Goal: Register for event/course

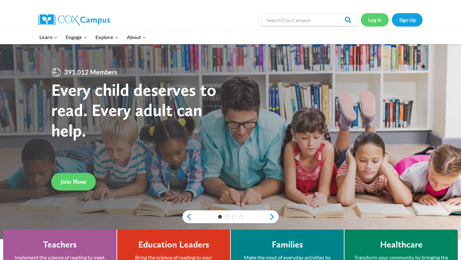
click at [372, 20] on link "Log In" at bounding box center [375, 19] width 28 height 13
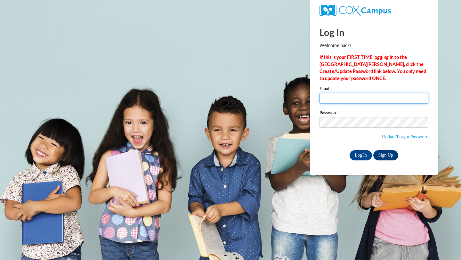
click at [348, 100] on input "Email" at bounding box center [374, 98] width 109 height 11
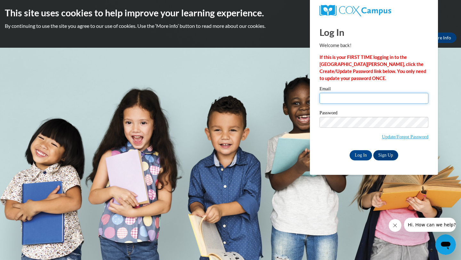
type input "[EMAIL_ADDRESS][DOMAIN_NAME]"
click at [362, 158] on input "Log In" at bounding box center [361, 155] width 22 height 10
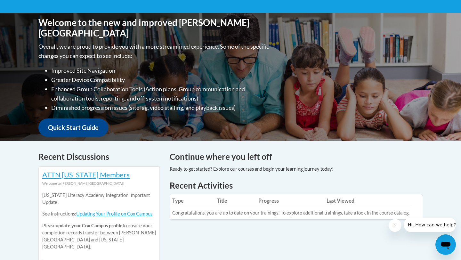
scroll to position [79, 0]
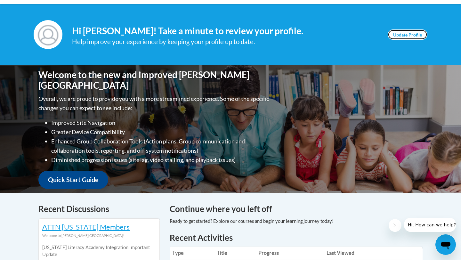
click at [415, 38] on link "Update Profile" at bounding box center [408, 34] width 40 height 10
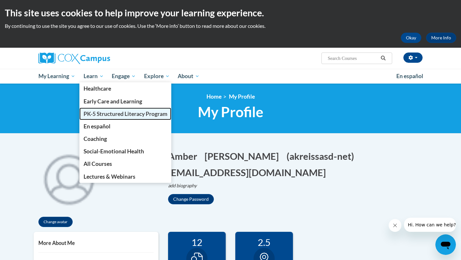
click at [133, 115] on span "PK-5 Structured Literacy Program" at bounding box center [126, 113] width 84 height 7
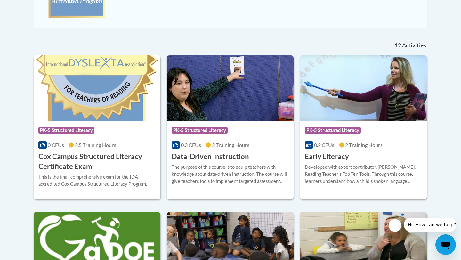
scroll to position [254, 0]
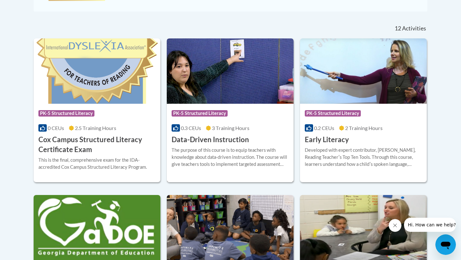
click at [239, 118] on div "Course Category: PK-5 Structured Literacy" at bounding box center [230, 114] width 117 height 14
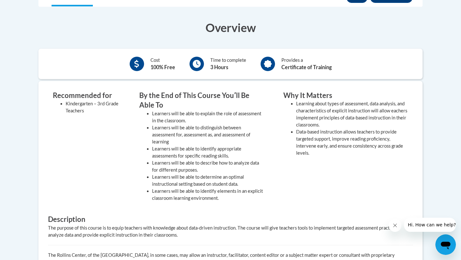
scroll to position [142, 0]
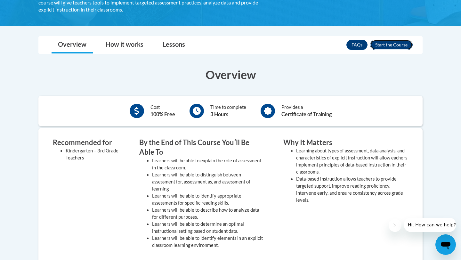
click at [402, 46] on button "Enroll" at bounding box center [391, 45] width 43 height 10
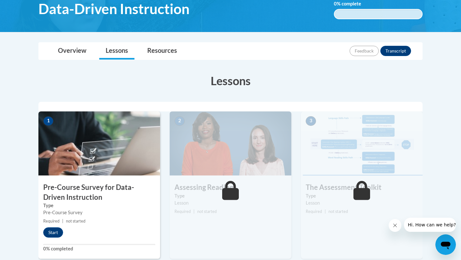
scroll to position [120, 0]
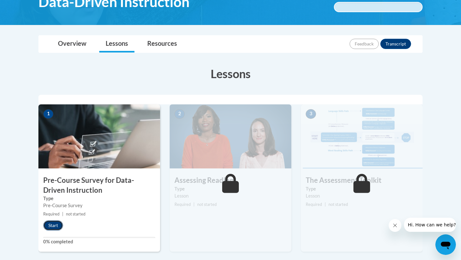
click at [57, 229] on button "Start" at bounding box center [53, 225] width 20 height 10
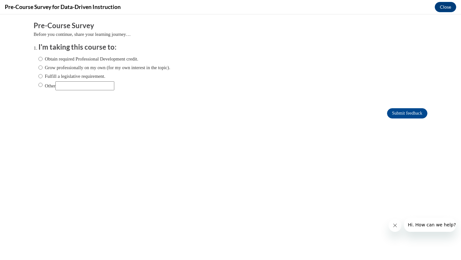
scroll to position [0, 0]
click at [39, 60] on input "Obtain required Professional Development credit." at bounding box center [40, 58] width 4 height 7
radio input "true"
click at [397, 113] on input "Submit feedback" at bounding box center [407, 113] width 40 height 10
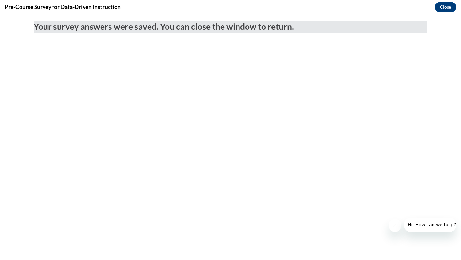
click at [449, 16] on body "Your survey answers were saved. You can close the window to return." at bounding box center [230, 137] width 461 height 246
click at [449, 12] on button "Close" at bounding box center [445, 7] width 21 height 10
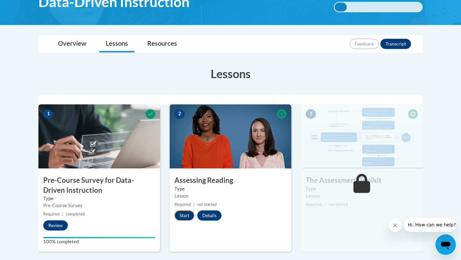
click at [180, 216] on button "Start" at bounding box center [185, 215] width 20 height 10
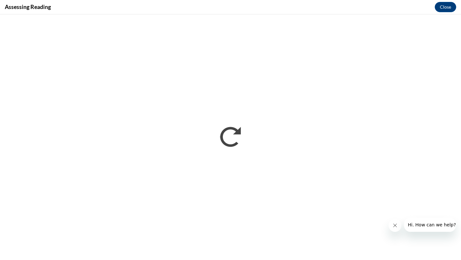
click at [394, 224] on icon "Close message from company" at bounding box center [395, 225] width 3 height 3
click at [448, 8] on button "Close" at bounding box center [445, 7] width 21 height 10
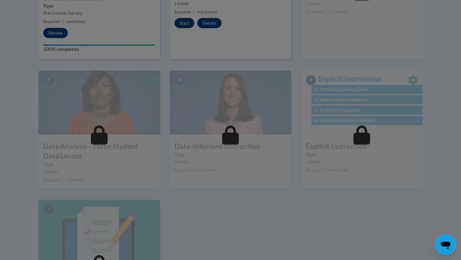
scroll to position [175, 0]
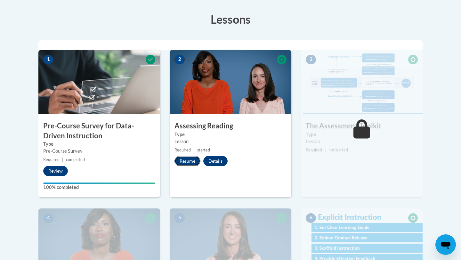
click at [188, 163] on button "Resume" at bounding box center [188, 161] width 26 height 10
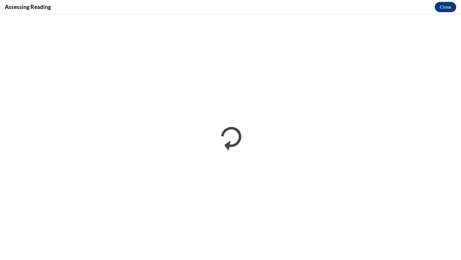
scroll to position [0, 0]
click at [448, 7] on button "Close" at bounding box center [445, 7] width 21 height 10
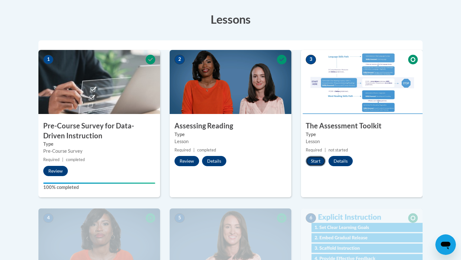
click at [314, 162] on button "Start" at bounding box center [316, 161] width 20 height 10
